Goal: Check status: Check status

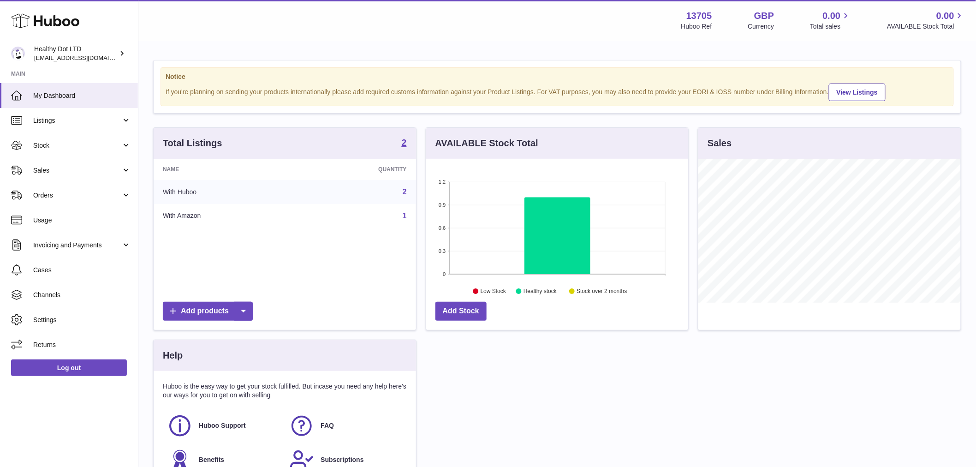
scroll to position [144, 262]
click at [72, 177] on link "Sales" at bounding box center [69, 170] width 138 height 25
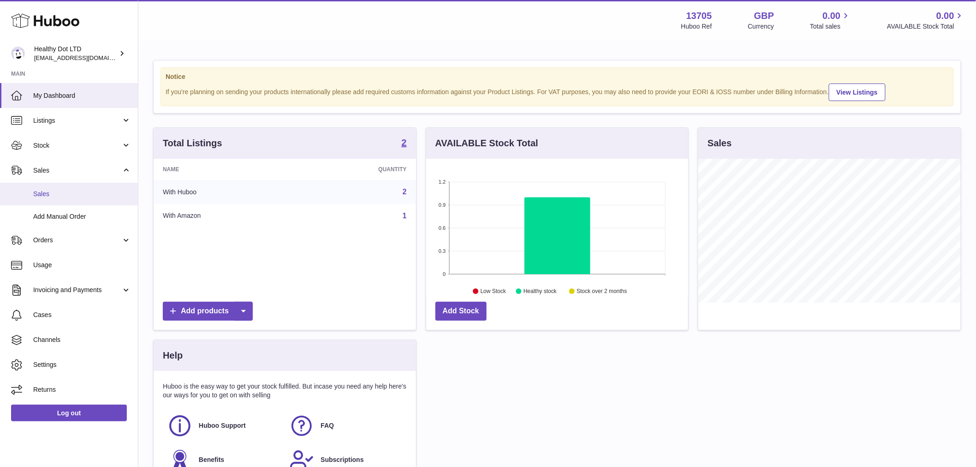
click at [62, 194] on span "Sales" at bounding box center [82, 194] width 98 height 9
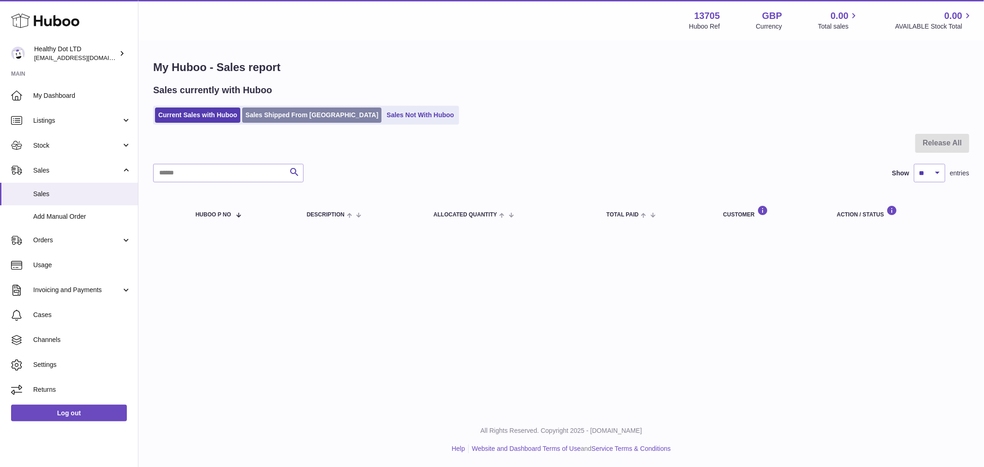
click at [274, 109] on link "Sales Shipped From [GEOGRAPHIC_DATA]" at bounding box center [311, 114] width 139 height 15
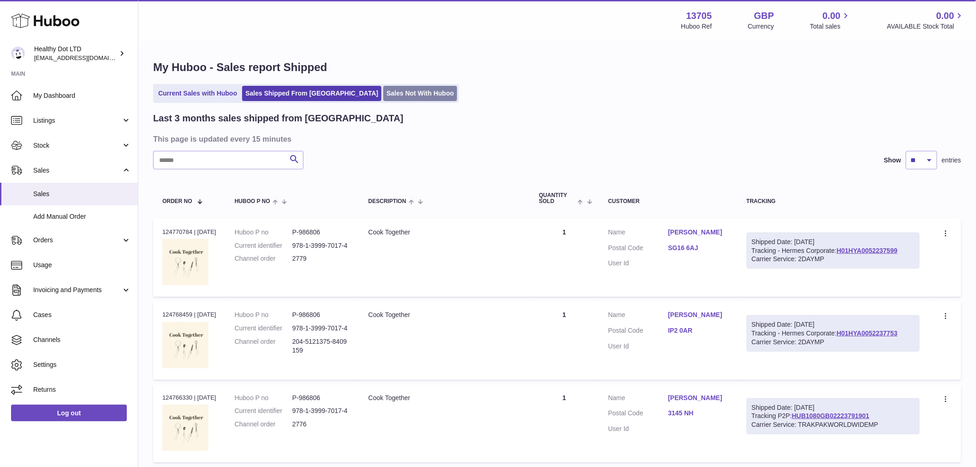
click at [391, 97] on link "Sales Not With Huboo" at bounding box center [420, 93] width 74 height 15
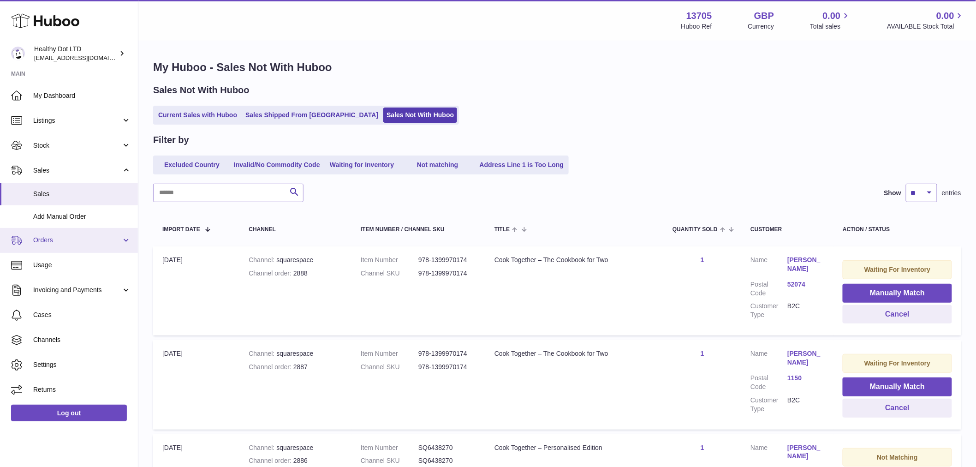
click at [48, 240] on span "Orders" at bounding box center [77, 240] width 88 height 9
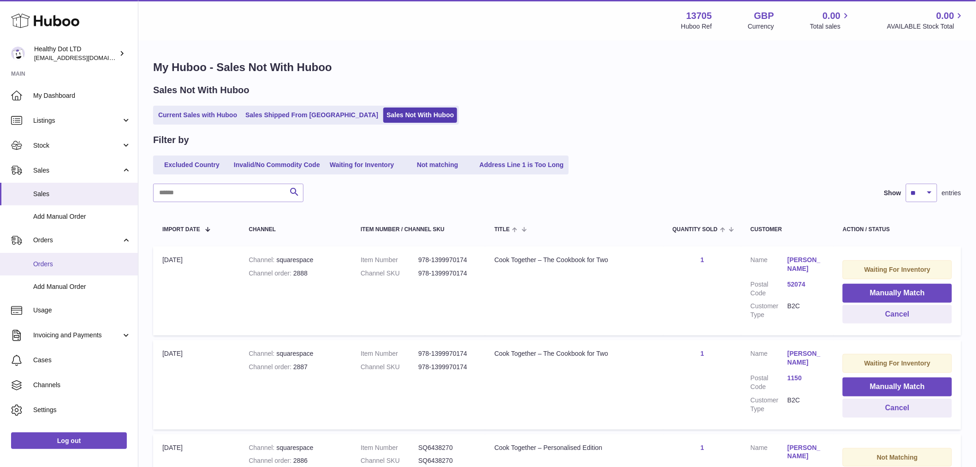
click at [67, 259] on link "Orders" at bounding box center [69, 264] width 138 height 23
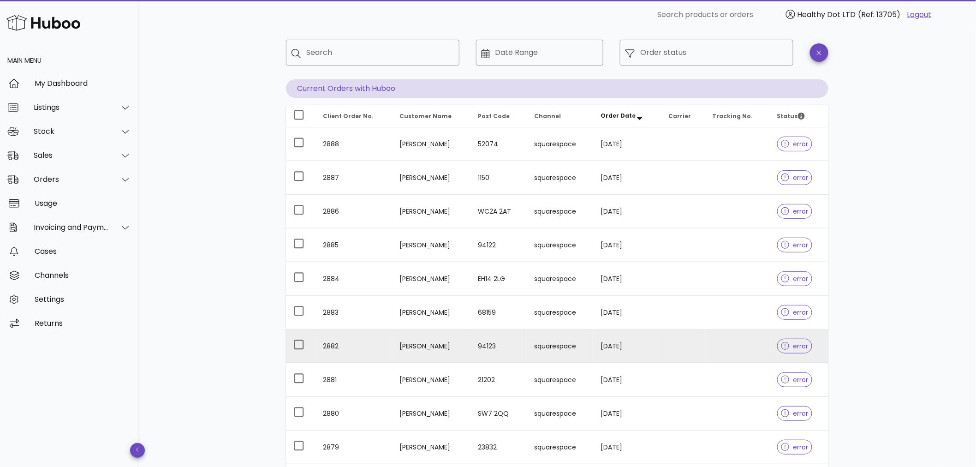
scroll to position [140, 0]
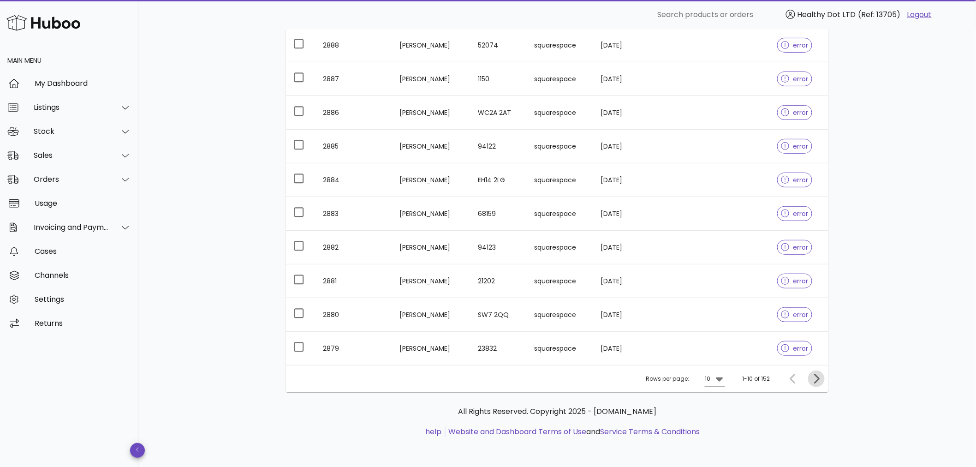
click at [818, 376] on icon "Next page" at bounding box center [816, 378] width 11 height 11
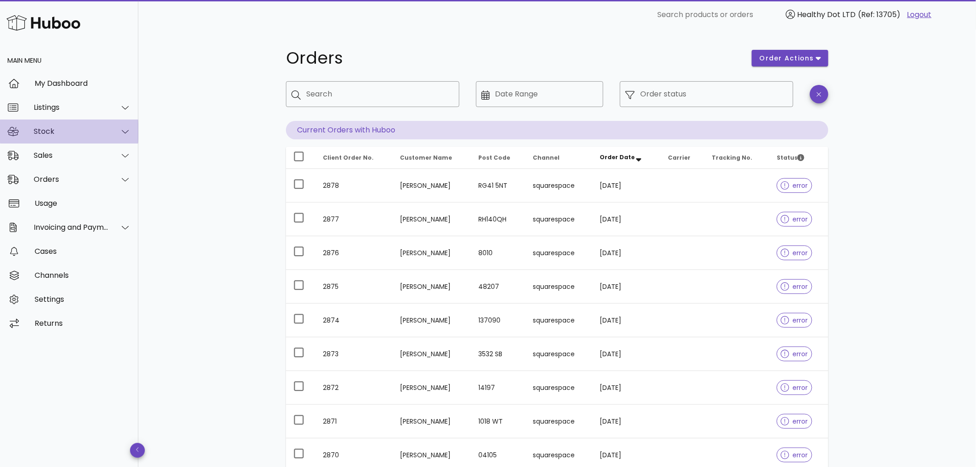
click at [81, 125] on div "Stock" at bounding box center [69, 131] width 138 height 24
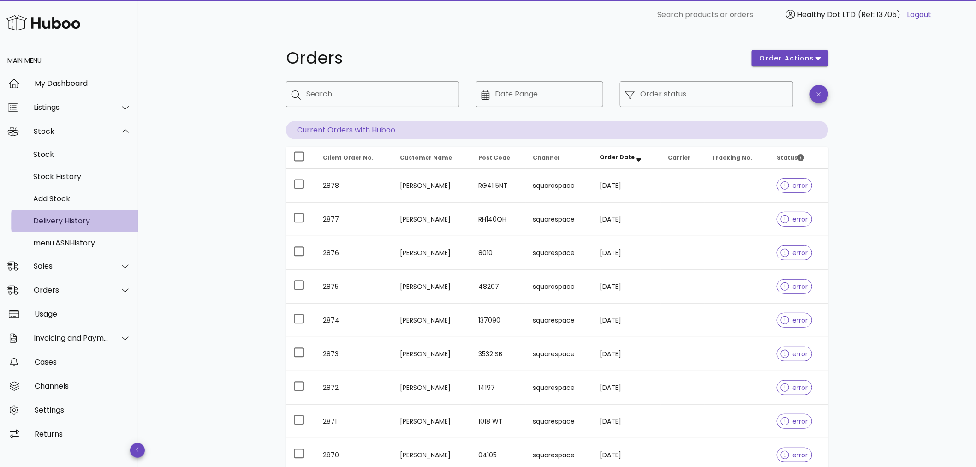
click at [76, 221] on div "Delivery History" at bounding box center [82, 220] width 98 height 9
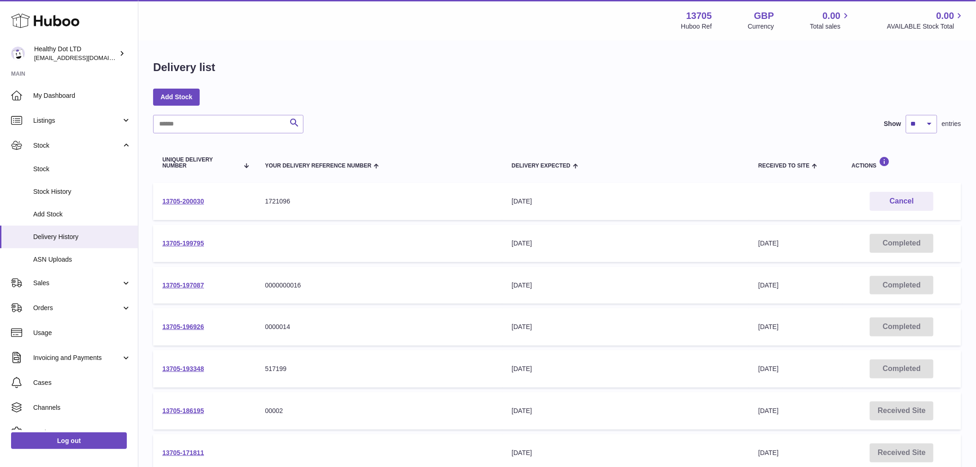
drag, startPoint x: 310, startPoint y: 197, endPoint x: 156, endPoint y: 201, distance: 154.1
click at [156, 201] on tr "13705-200030 Your Delivery Reference Number 1721096 Delivery Expected 24th Sep …" at bounding box center [557, 201] width 808 height 37
click at [183, 202] on link "13705-200030" at bounding box center [183, 200] width 42 height 7
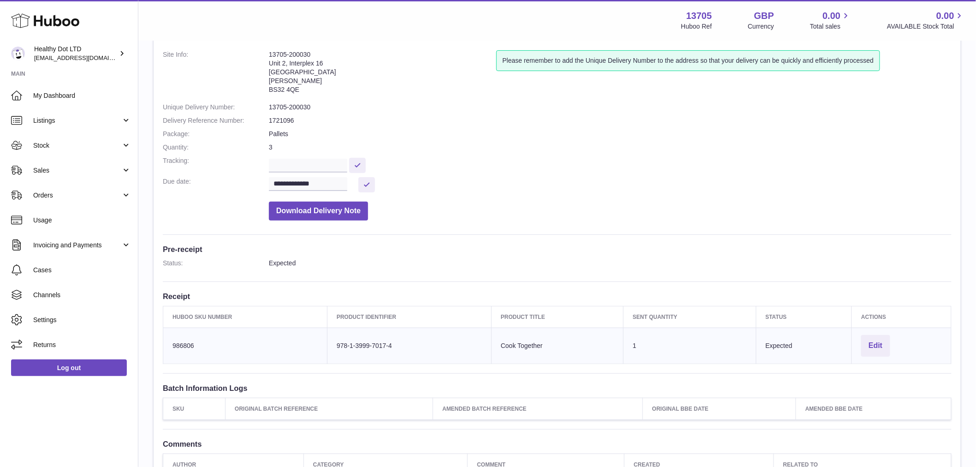
scroll to position [51, 0]
click at [301, 185] on input "**********" at bounding box center [308, 185] width 78 height 14
click at [356, 298] on span "26" at bounding box center [357, 294] width 17 height 17
type input "**********"
click at [361, 185] on button at bounding box center [366, 185] width 17 height 15
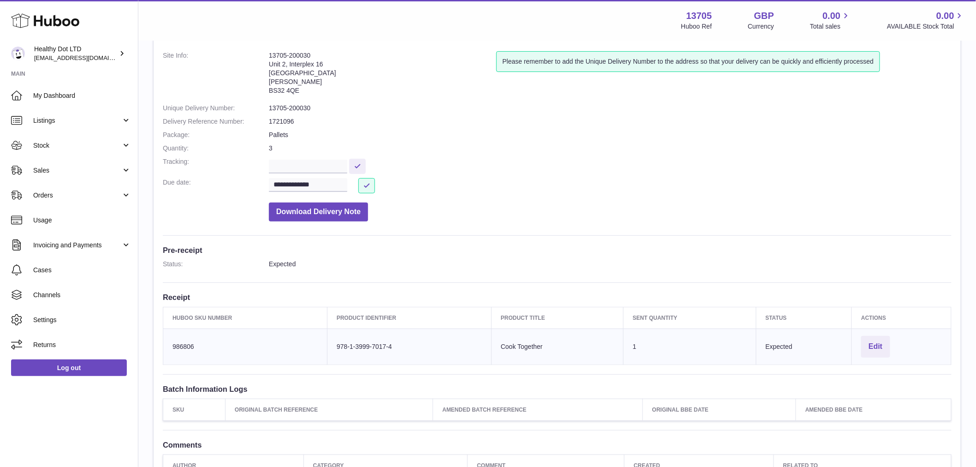
drag, startPoint x: 646, startPoint y: 345, endPoint x: 625, endPoint y: 345, distance: 21.2
click at [625, 345] on td "Sent Quantity 1" at bounding box center [690, 346] width 133 height 36
drag, startPoint x: 647, startPoint y: 348, endPoint x: 618, endPoint y: 349, distance: 29.1
click at [618, 349] on tr "Huboo SKU Number 986806 Client Identifier 978-1-3999-7017-4 Product title Cook …" at bounding box center [557, 346] width 788 height 36
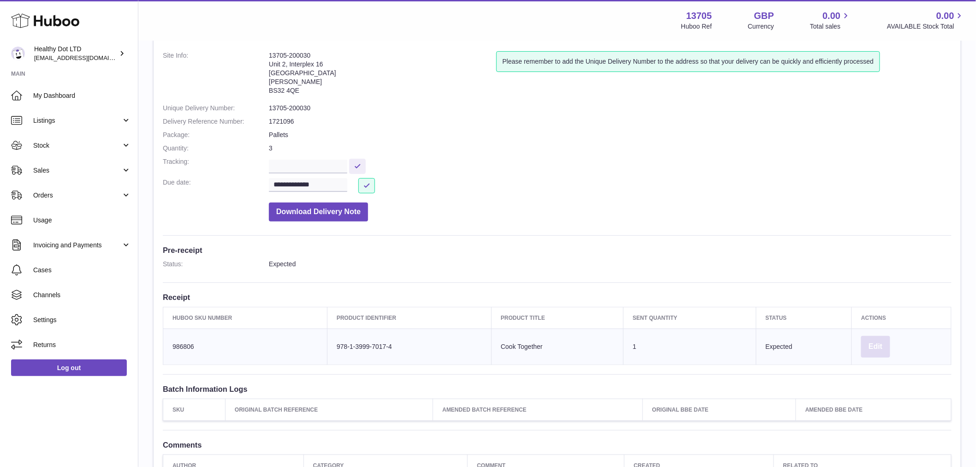
click at [883, 342] on button "Edit" at bounding box center [875, 347] width 29 height 22
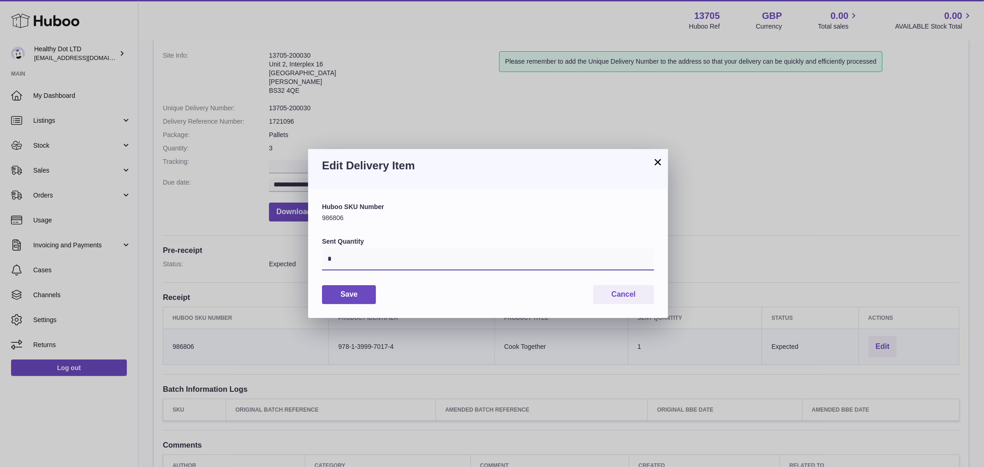
click at [418, 262] on input "*" at bounding box center [488, 259] width 332 height 22
type input "****"
click at [345, 298] on button "Save" at bounding box center [349, 294] width 54 height 19
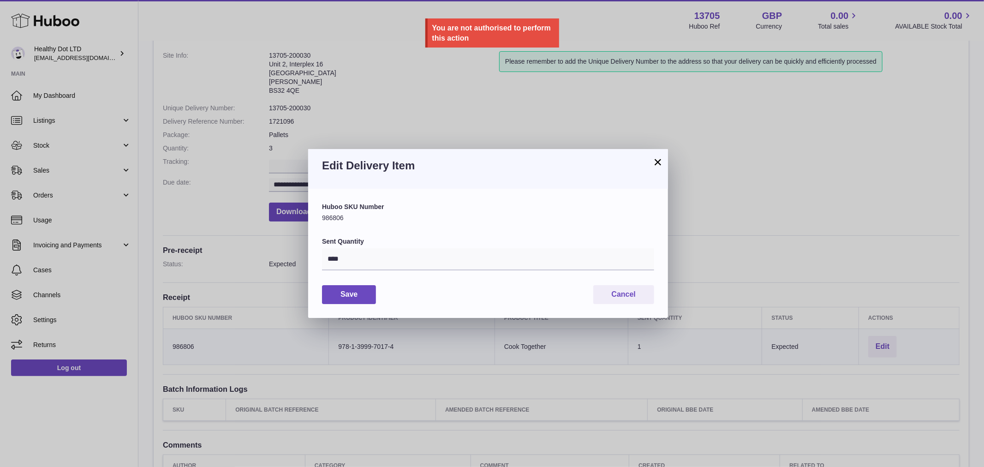
click at [658, 163] on button "×" at bounding box center [657, 161] width 11 height 11
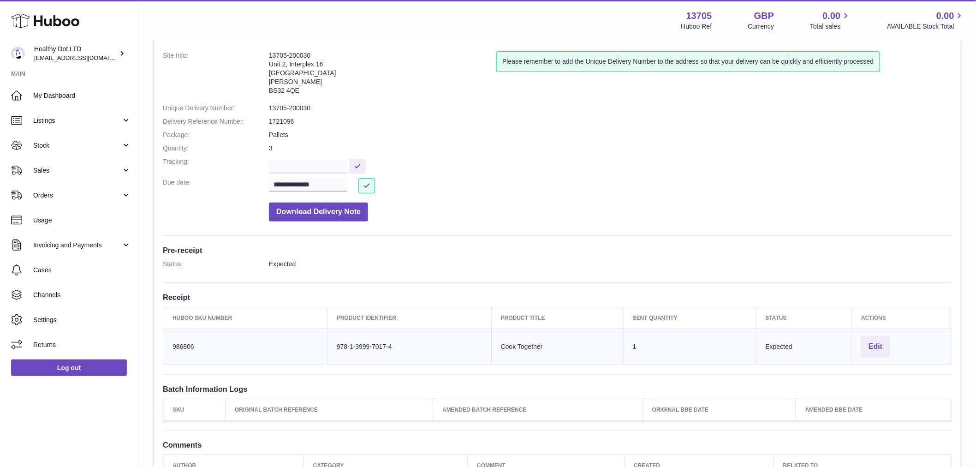
click at [739, 159] on dd at bounding box center [610, 165] width 683 height 16
drag, startPoint x: 303, startPoint y: 88, endPoint x: 270, endPoint y: 62, distance: 41.7
click at [270, 62] on address "13705-200030 Unit 2, Interplex 16 Ash Ridge Road Bradley Stoke BS32 4QE" at bounding box center [382, 75] width 227 height 48
click at [624, 155] on dl "**********" at bounding box center [557, 138] width 789 height 175
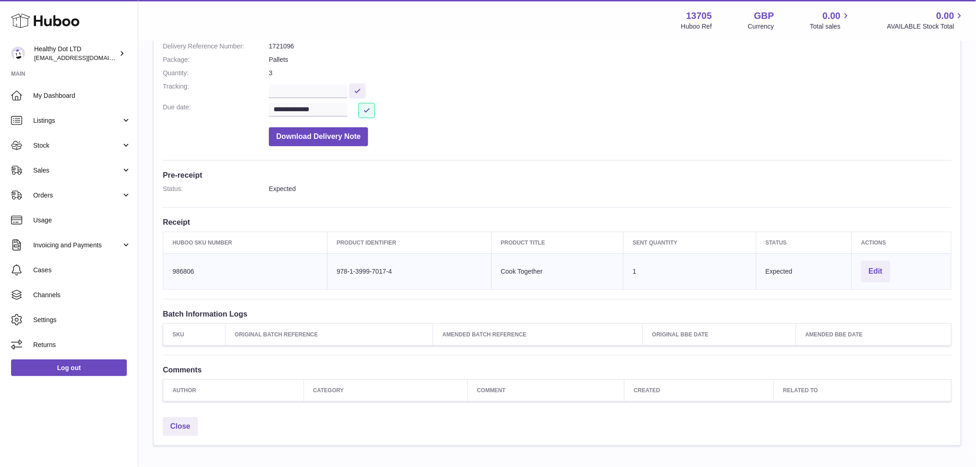
scroll to position [0, 0]
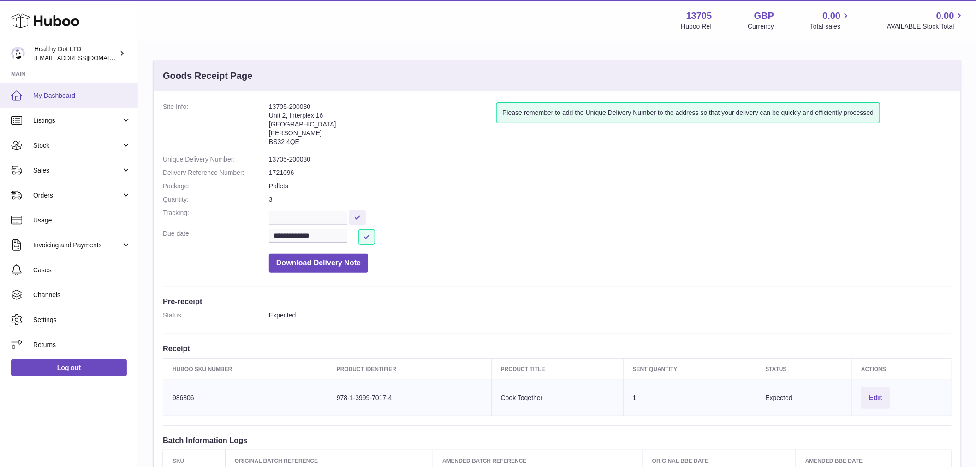
drag, startPoint x: 74, startPoint y: 94, endPoint x: 88, endPoint y: 97, distance: 14.3
click at [75, 94] on span "My Dashboard" at bounding box center [82, 95] width 98 height 9
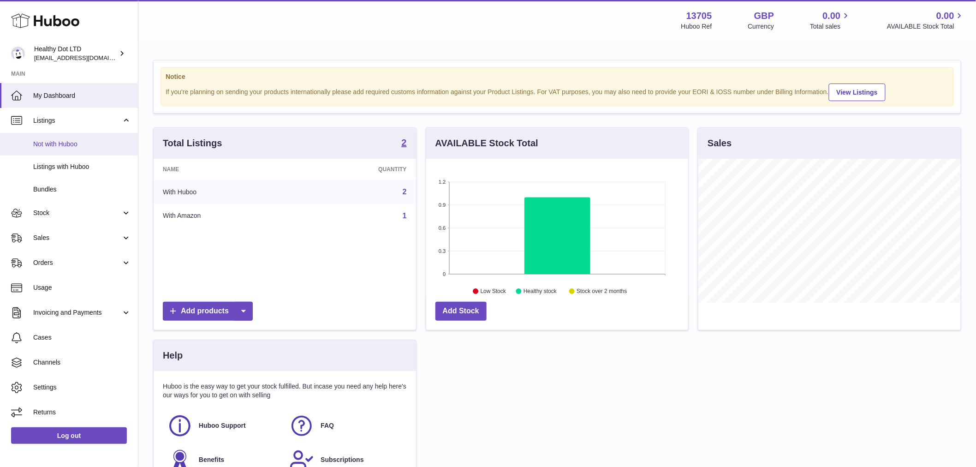
scroll to position [144, 262]
click at [86, 165] on span "Listings with Huboo" at bounding box center [82, 166] width 98 height 9
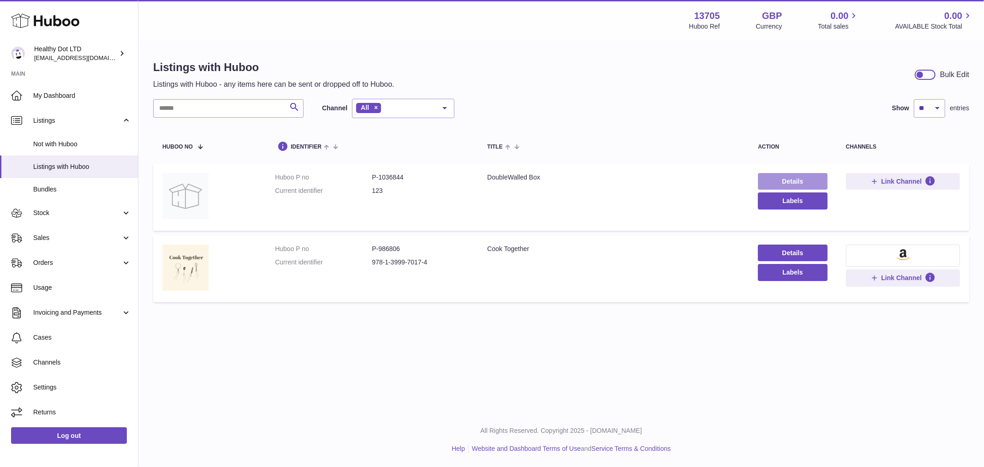
click at [811, 181] on link "Details" at bounding box center [792, 181] width 69 height 17
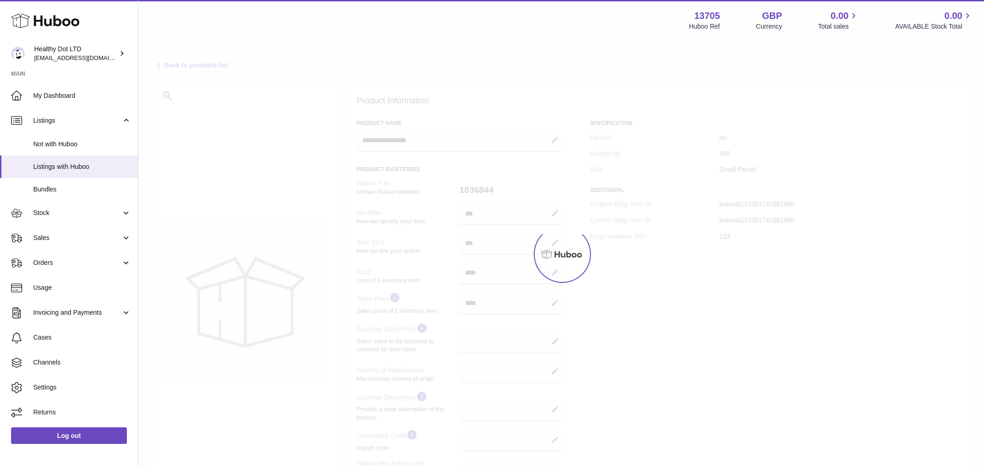
select select
select select "****"
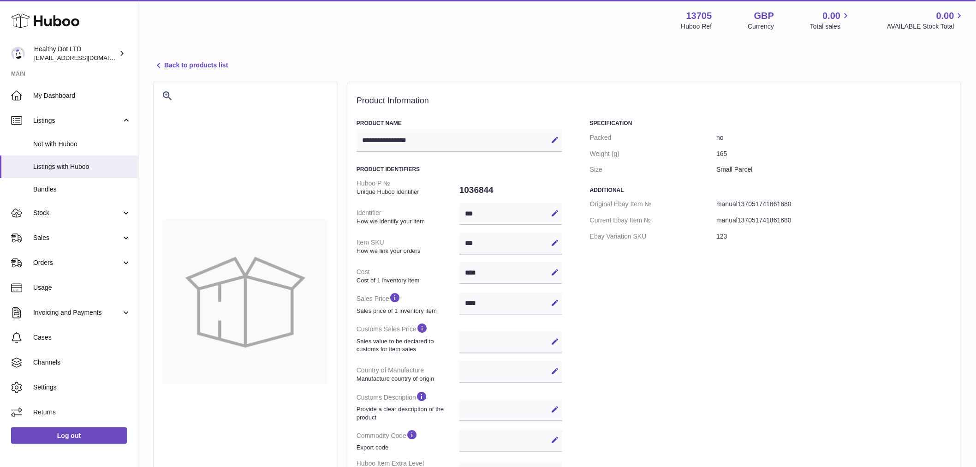
click at [749, 173] on dd "Small Parcel" at bounding box center [833, 169] width 235 height 16
click at [697, 296] on div "Specification Packed no Weight (g) 165 Size Small Parcel Additional Original Eb…" at bounding box center [771, 335] width 362 height 433
click at [61, 307] on link "Invoicing and Payments" at bounding box center [69, 312] width 138 height 25
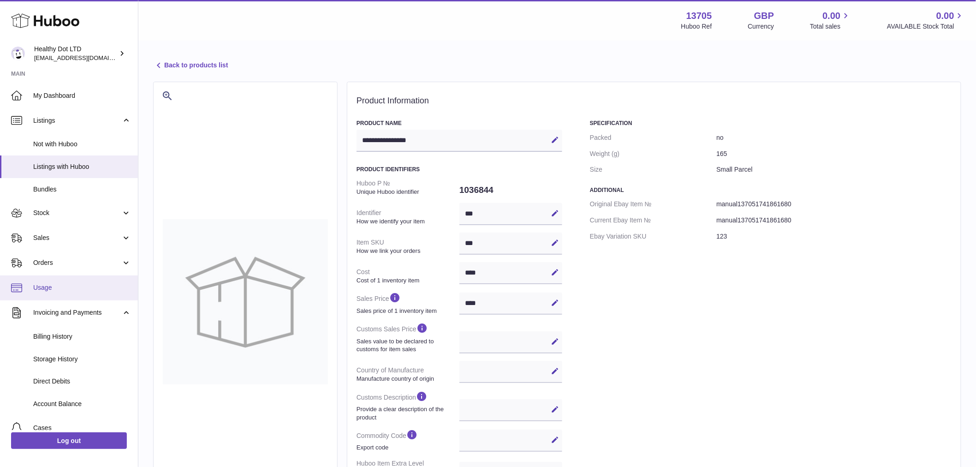
click at [58, 286] on span "Usage" at bounding box center [82, 287] width 98 height 9
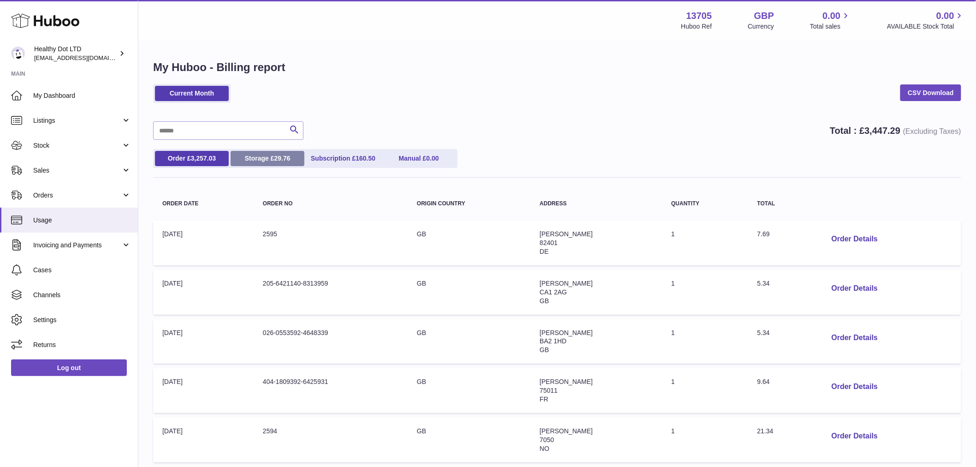
click at [274, 158] on span "29.76" at bounding box center [282, 158] width 16 height 7
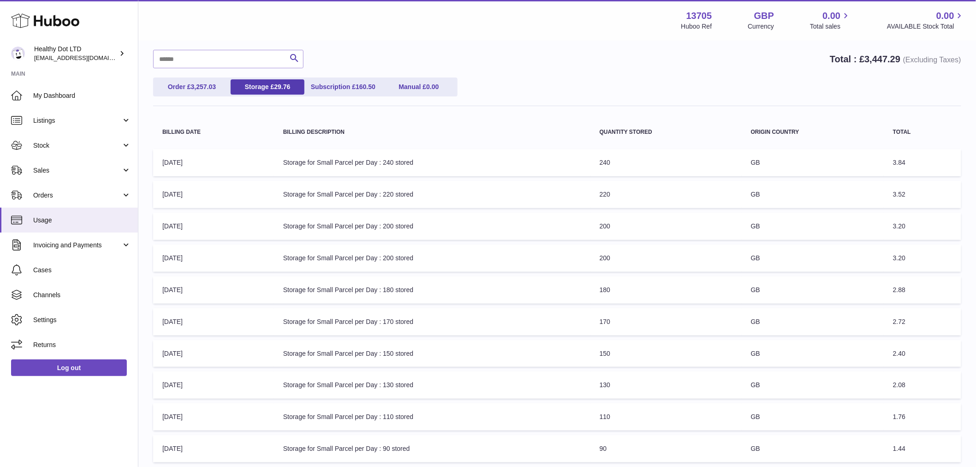
scroll to position [102, 0]
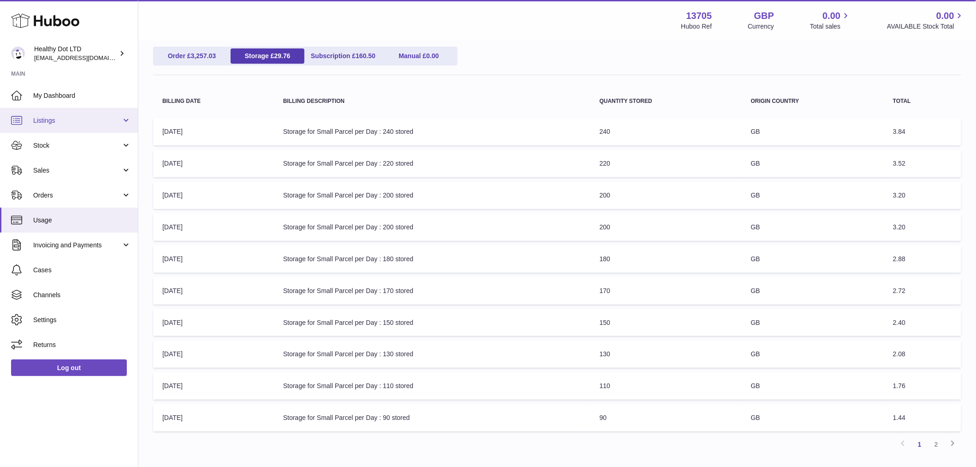
click at [84, 125] on link "Listings" at bounding box center [69, 120] width 138 height 25
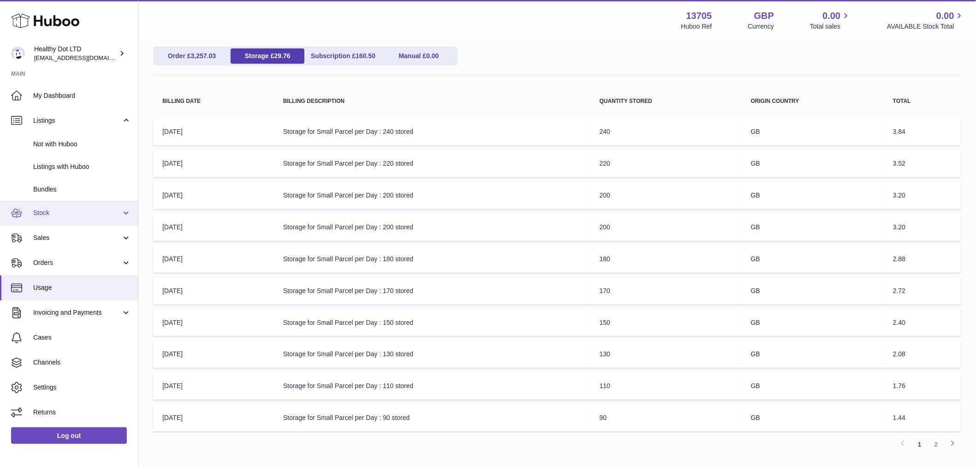
click at [72, 220] on link "Stock" at bounding box center [69, 213] width 138 height 25
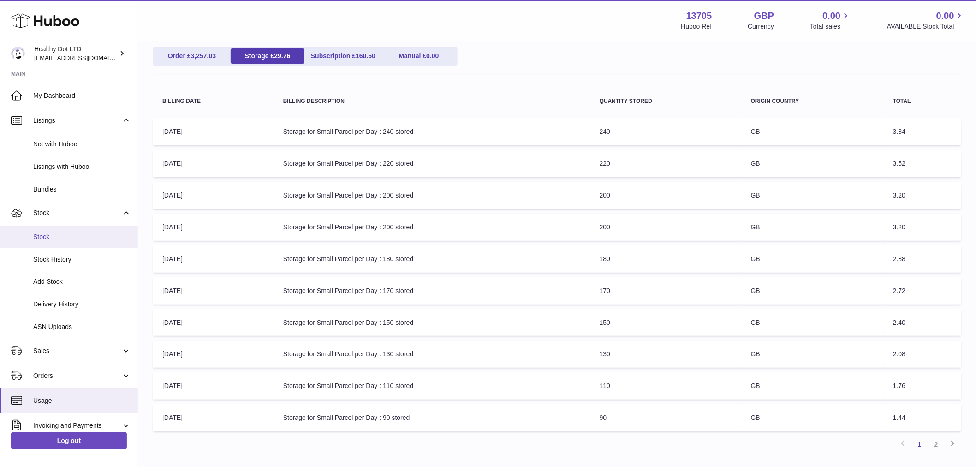
click at [49, 242] on link "Stock" at bounding box center [69, 237] width 138 height 23
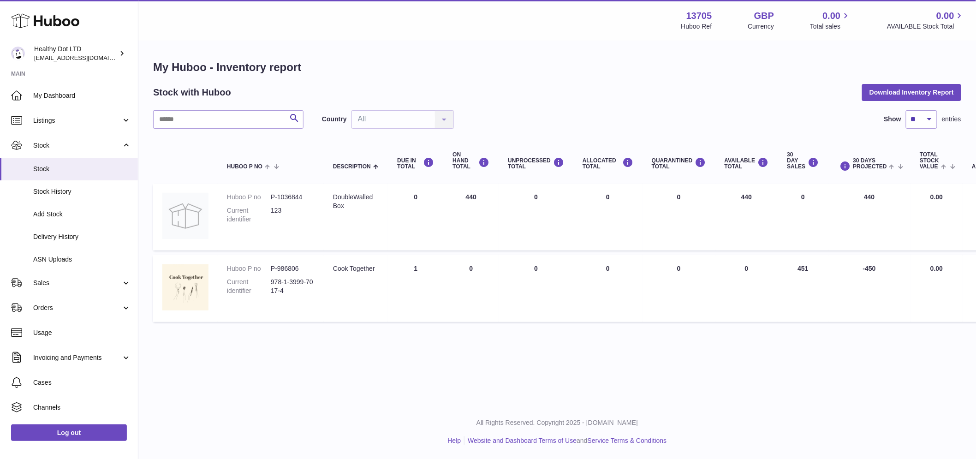
click at [416, 268] on td "DUE IN Total 1" at bounding box center [415, 288] width 55 height 67
click at [744, 193] on td "AVAILABLE Total 440" at bounding box center [746, 217] width 63 height 67
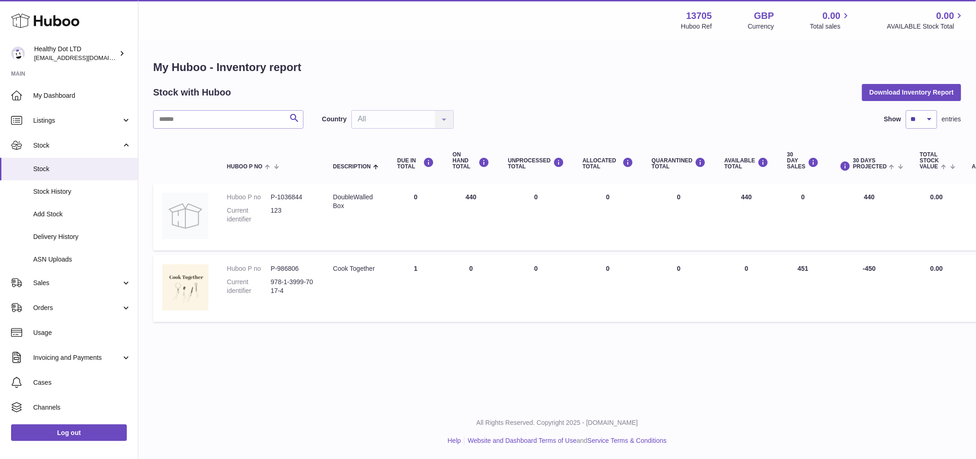
click at [744, 193] on td "AVAILABLE Total 440" at bounding box center [746, 217] width 63 height 67
